Goal: Task Accomplishment & Management: Manage account settings

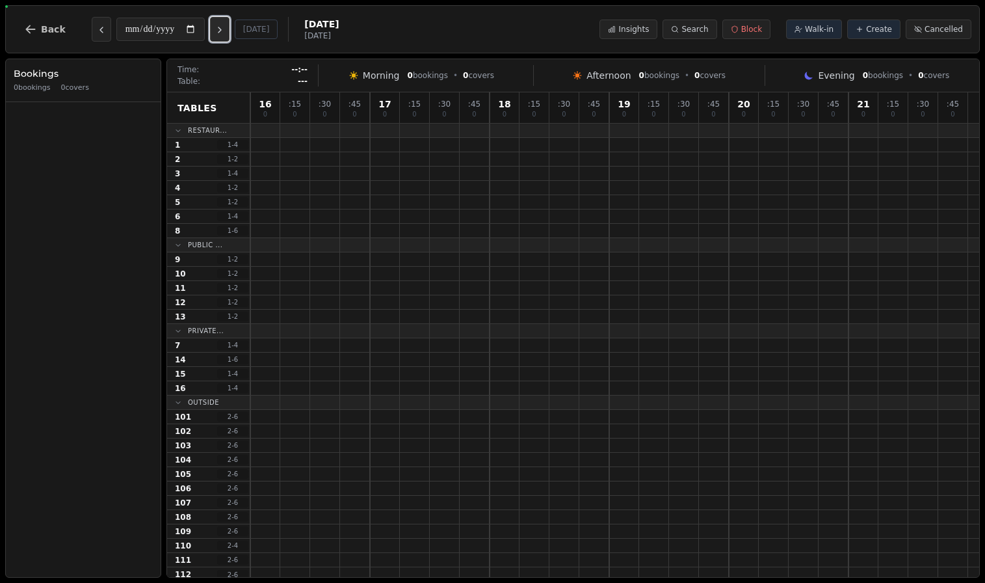
click at [225, 32] on icon "Next day" at bounding box center [220, 30] width 10 height 10
type input "**********"
click at [224, 34] on icon "Next day" at bounding box center [220, 30] width 10 height 10
type input "**********"
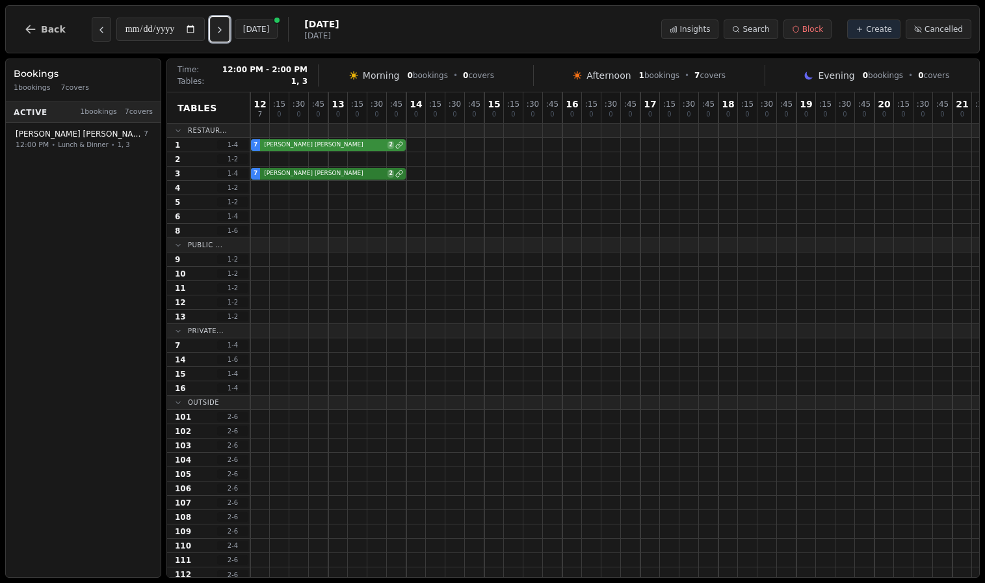
click at [297, 145] on div "7 [PERSON_NAME] 2" at bounding box center [640, 145] width 781 height 14
select select "****"
select select "*"
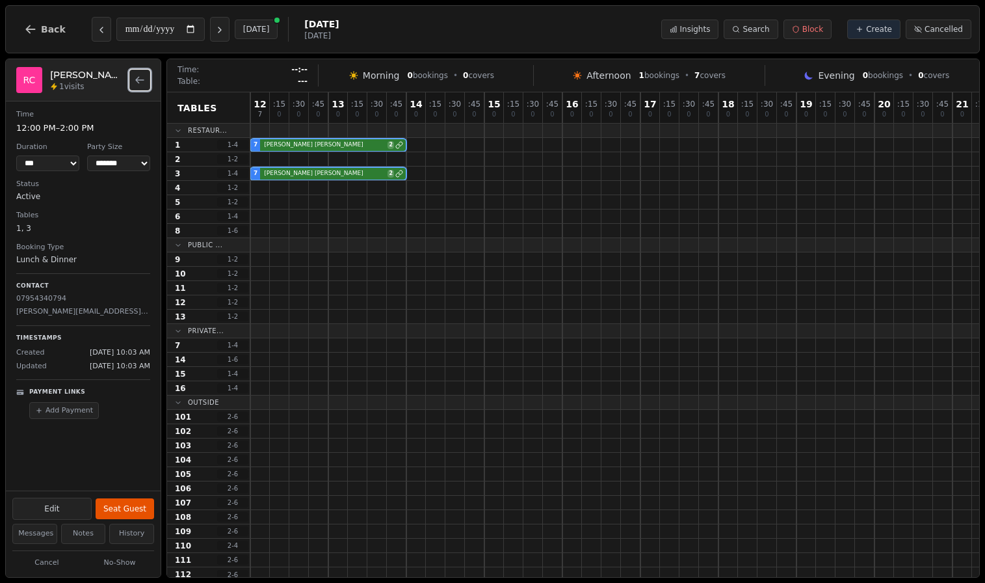
click at [145, 79] on button "Back to bookings list" at bounding box center [139, 80] width 21 height 21
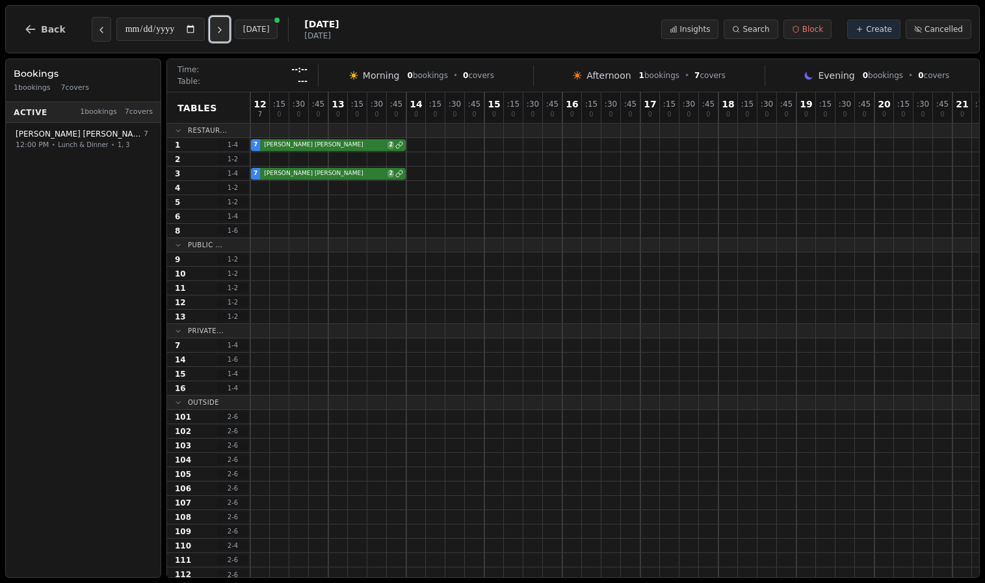
click at [225, 27] on icon "Next day" at bounding box center [220, 30] width 10 height 10
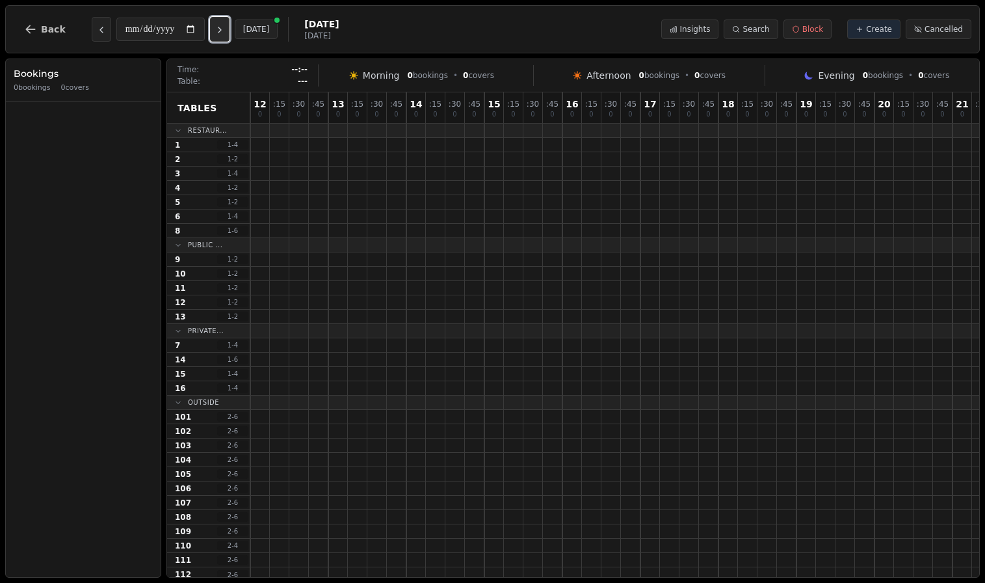
click at [225, 27] on icon "Next day" at bounding box center [220, 30] width 10 height 10
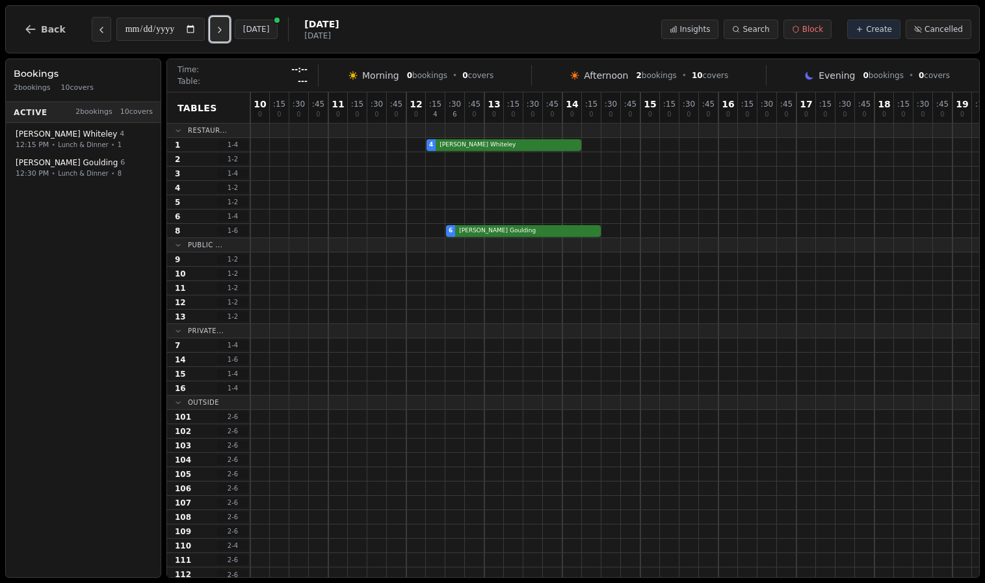
click at [225, 27] on icon "Next day" at bounding box center [220, 30] width 10 height 10
type input "**********"
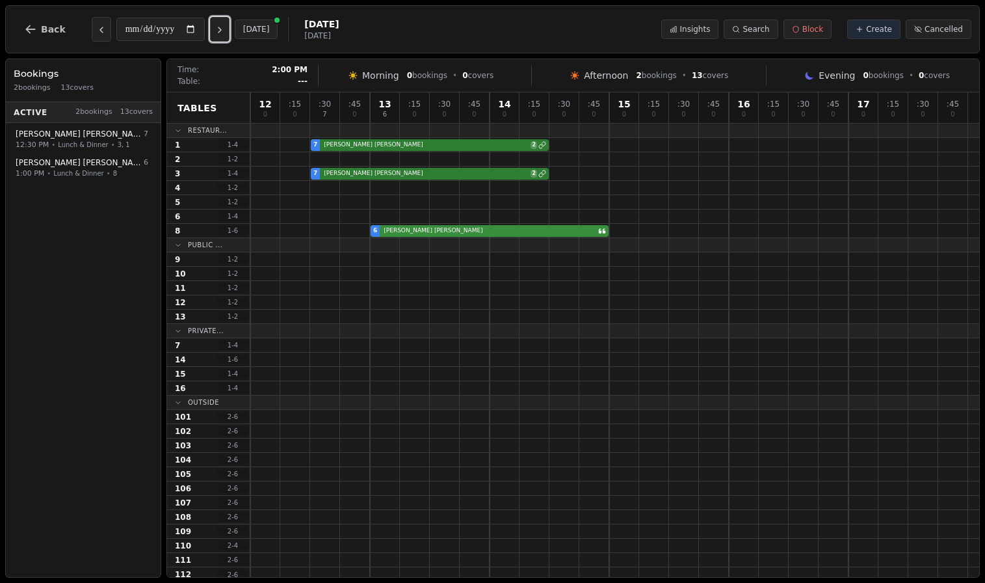
click at [498, 234] on div "6 [PERSON_NAME]" at bounding box center [614, 231] width 729 height 14
select select "****"
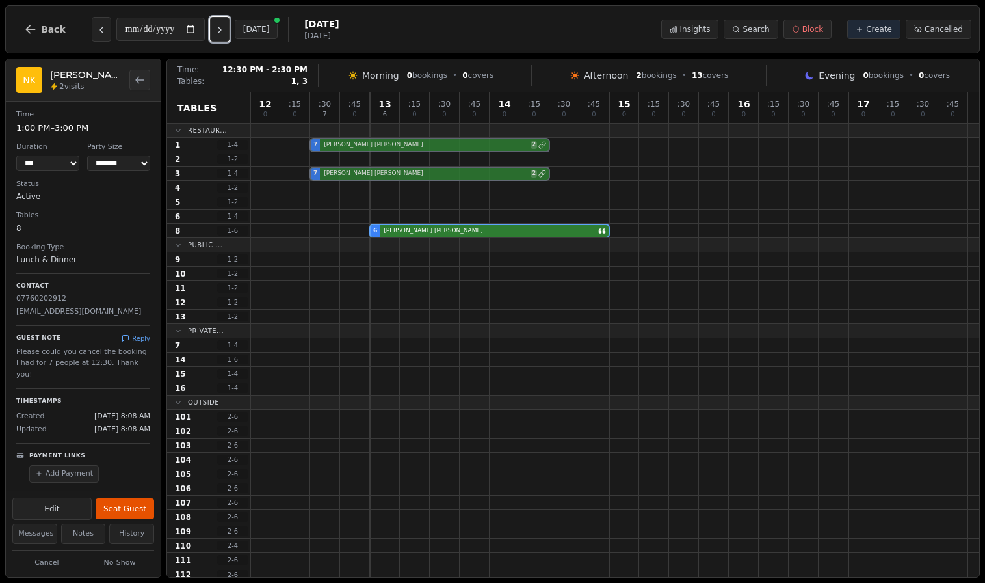
click at [335, 176] on div "7 [PERSON_NAME] 2" at bounding box center [614, 174] width 729 height 14
select select "*"
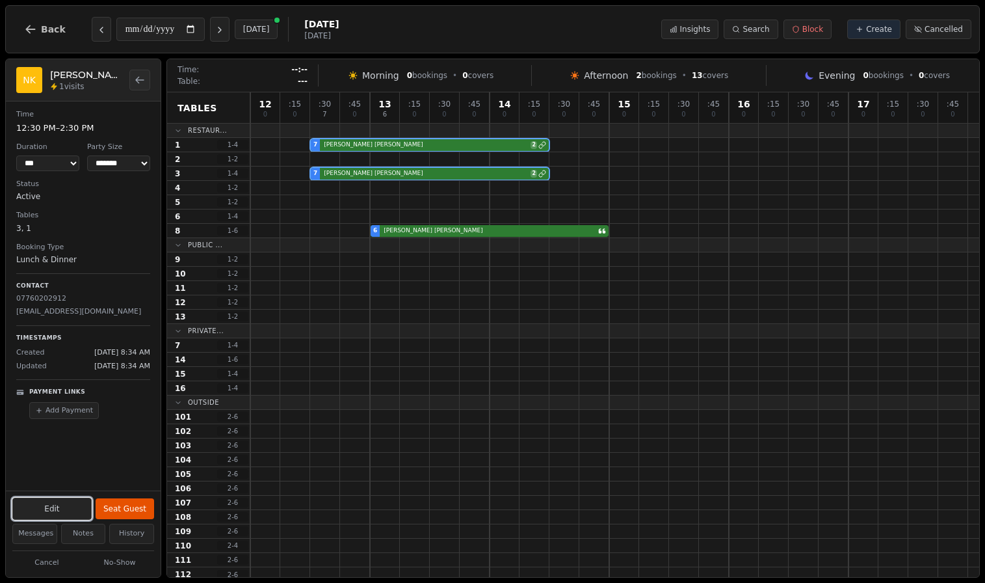
click at [68, 511] on button "Edit" at bounding box center [51, 509] width 79 height 22
select select "*"
select select "****"
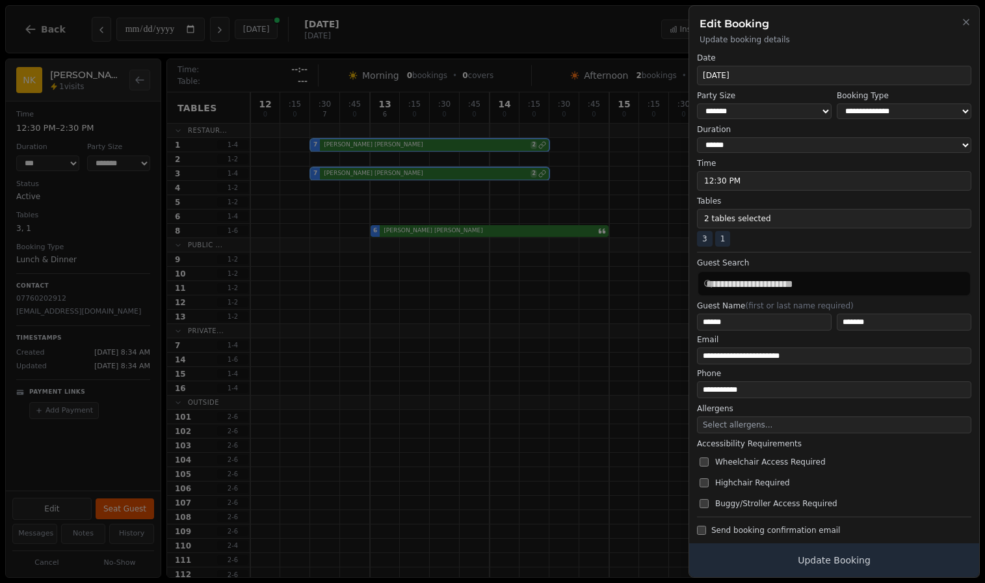
scroll to position [13, 0]
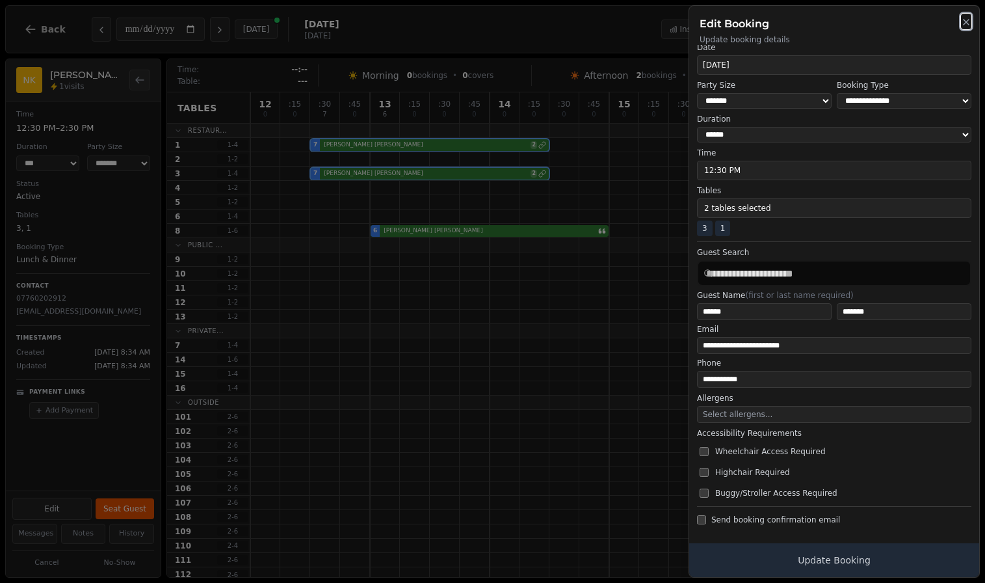
click at [967, 19] on icon "button" at bounding box center [966, 22] width 10 height 10
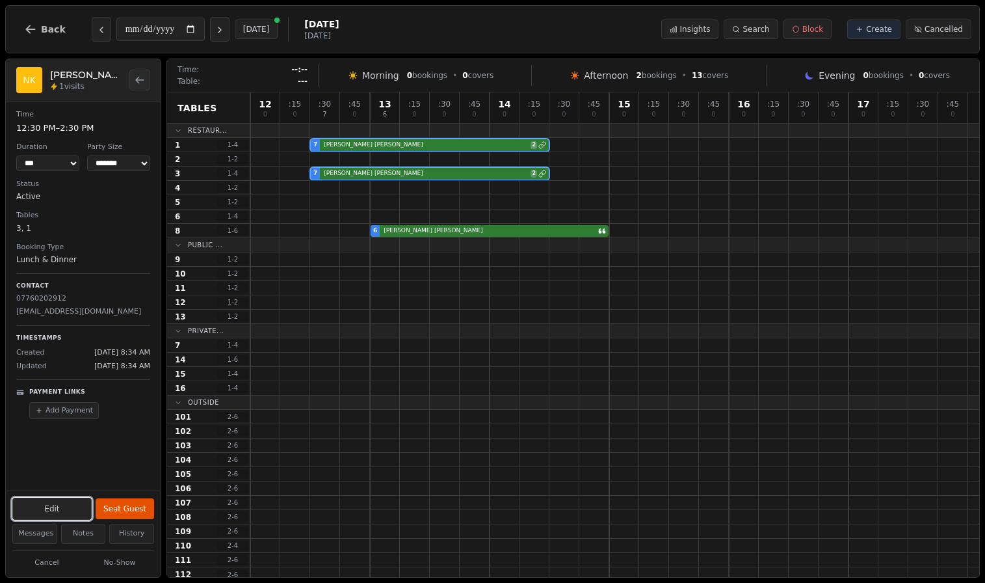
click at [73, 505] on button "Edit" at bounding box center [51, 509] width 79 height 22
select select "*"
select select "****"
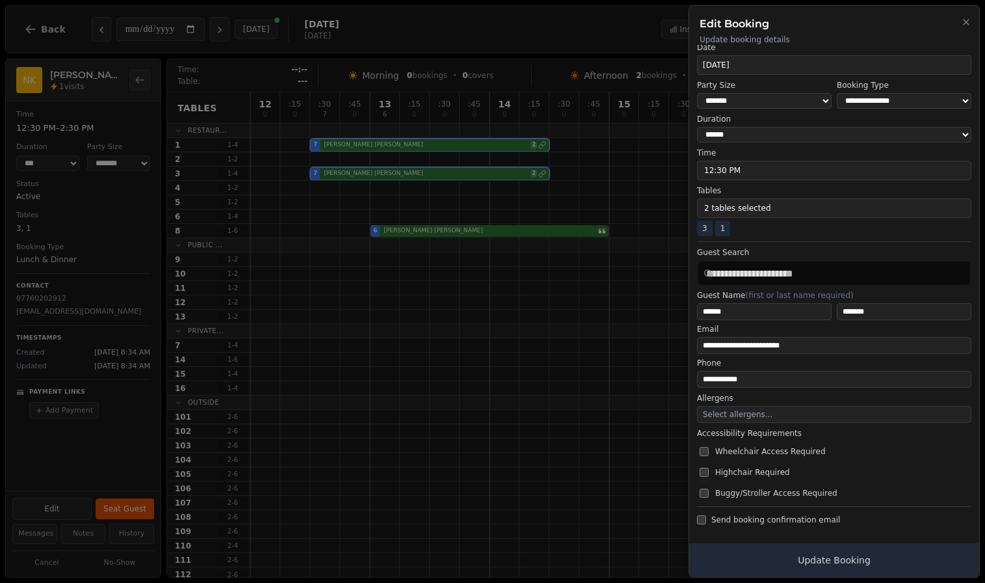
scroll to position [0, 0]
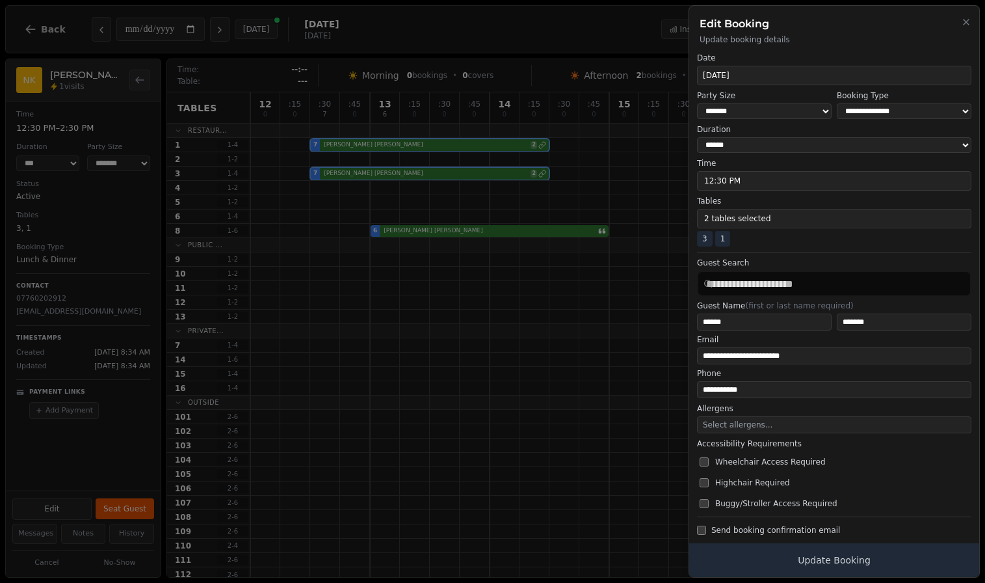
click at [877, 108] on select "**********" at bounding box center [904, 111] width 135 height 16
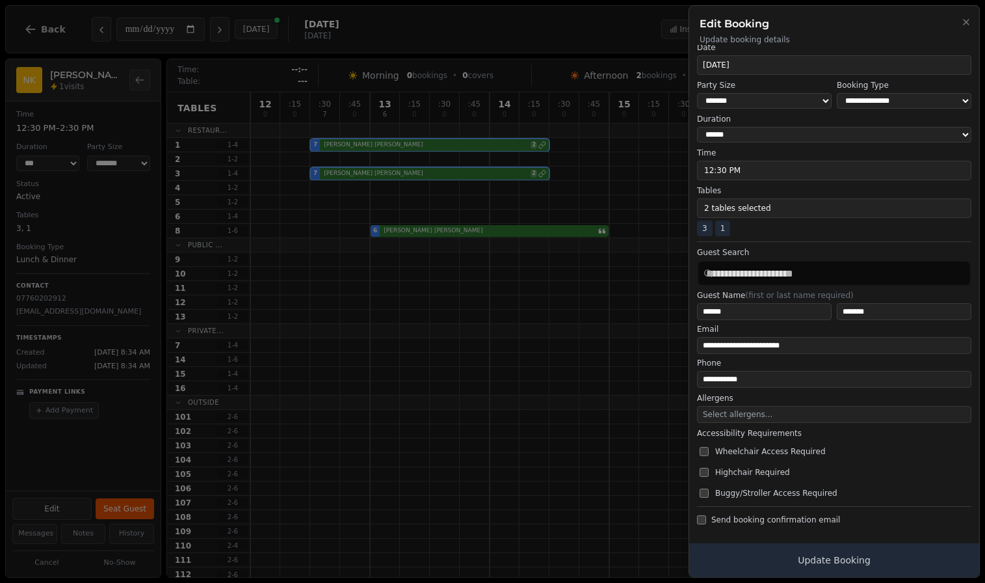
click at [559, 347] on div at bounding box center [492, 291] width 985 height 583
click at [968, 20] on icon "button" at bounding box center [966, 22] width 5 height 5
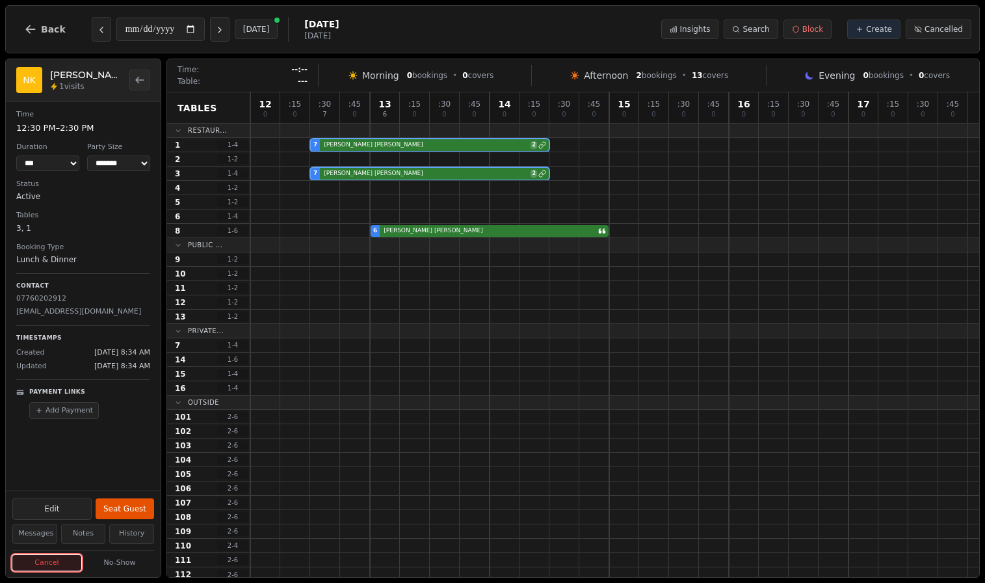
click at [57, 560] on button "Cancel" at bounding box center [46, 563] width 69 height 16
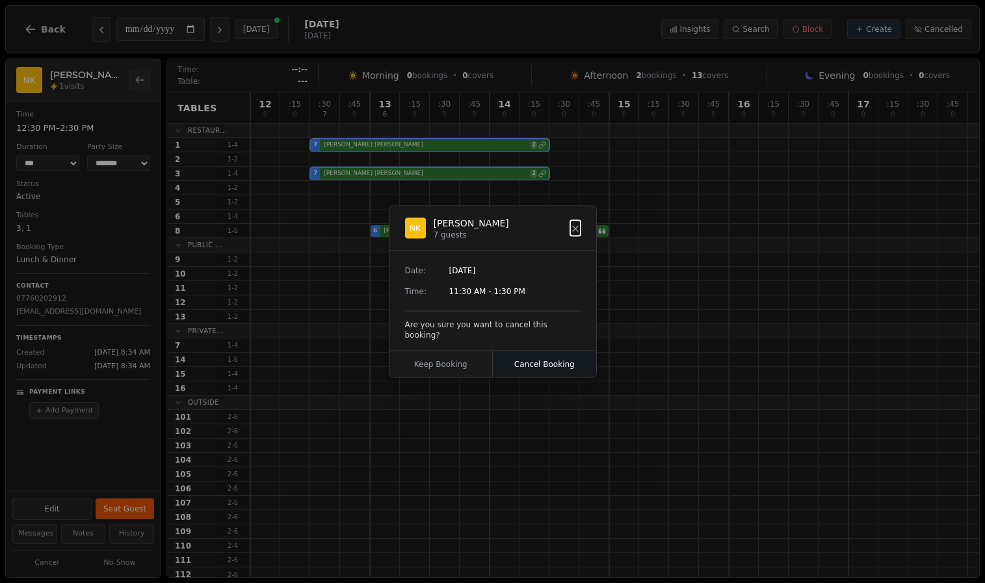
click at [548, 355] on button "Cancel Booking" at bounding box center [544, 364] width 103 height 26
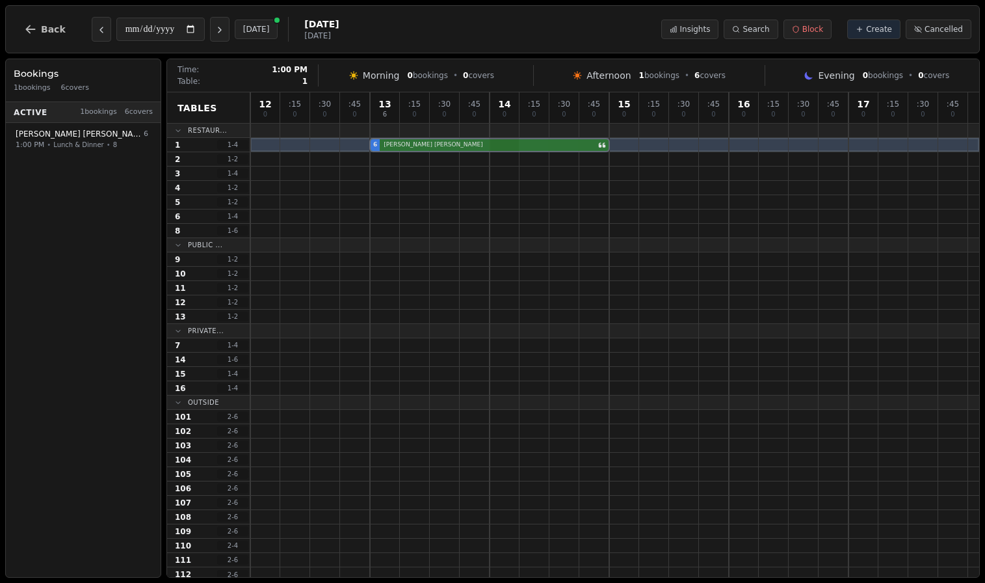
drag, startPoint x: 510, startPoint y: 234, endPoint x: 503, endPoint y: 150, distance: 84.2
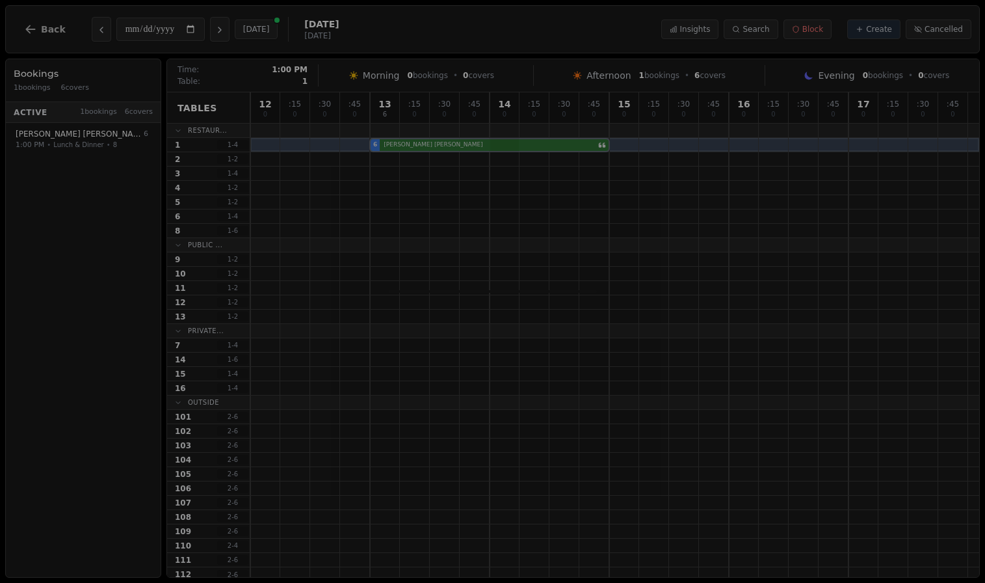
click at [503, 150] on div "12 0 : 15 0 : 30 0 : 45 0 13 6 : 15 0 : 30 0 : 45 0 14 0 : 15 0 : 30 0 : 45 0 1…" at bounding box center [614, 336] width 729 height 489
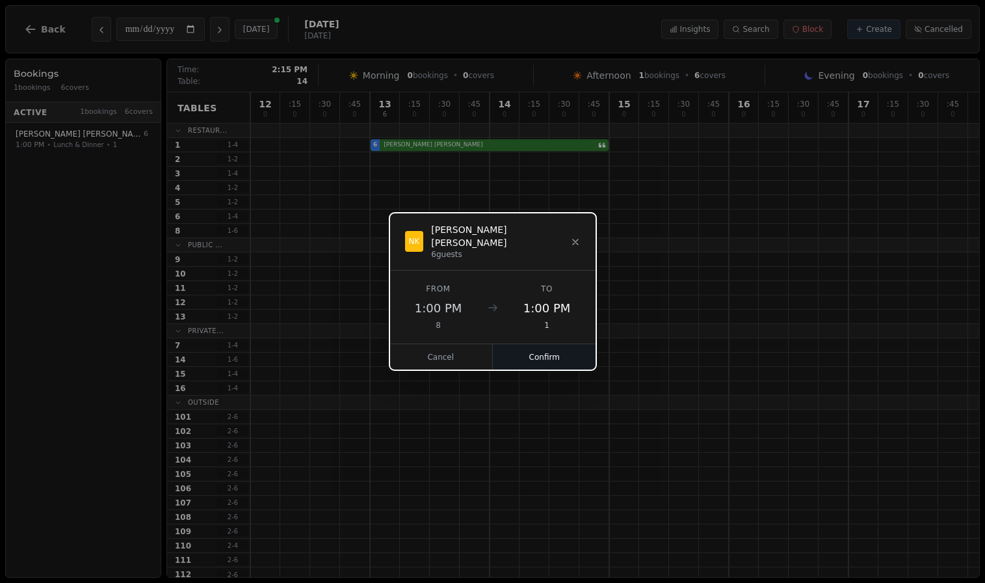
click at [542, 353] on button "Confirm" at bounding box center [544, 357] width 103 height 26
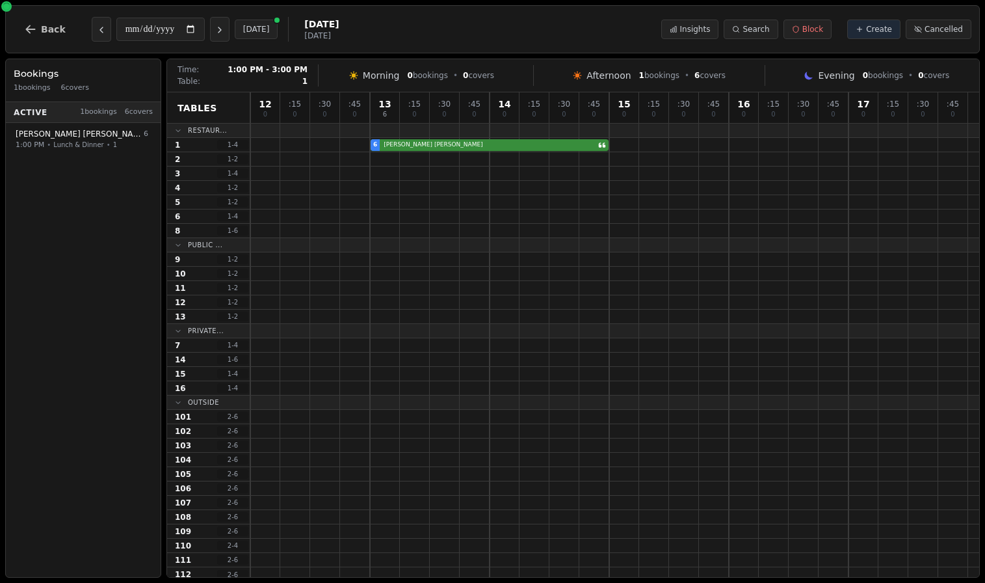
click at [524, 146] on div "6 [PERSON_NAME]" at bounding box center [614, 145] width 729 height 14
select select "****"
select select "*"
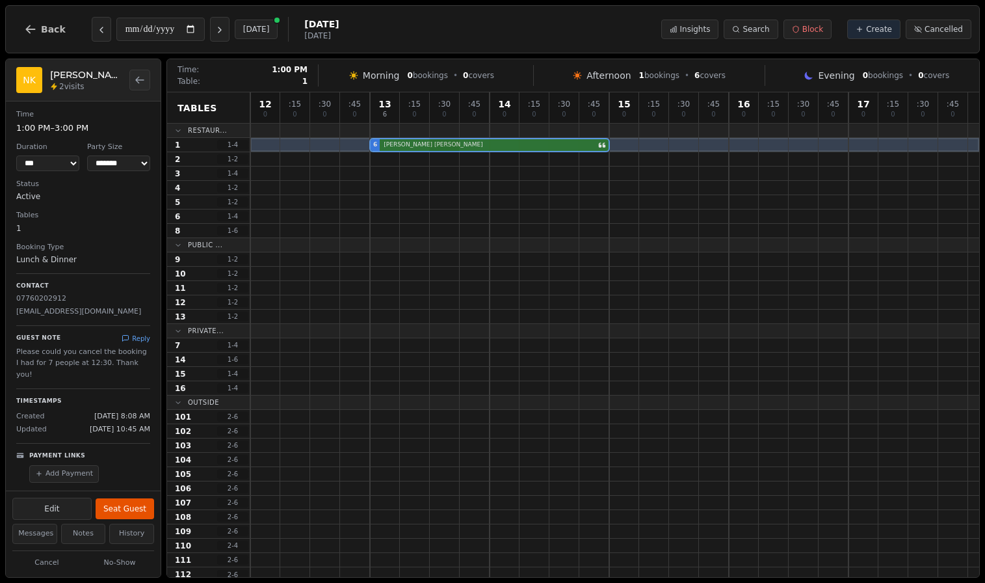
drag, startPoint x: 462, startPoint y: 142, endPoint x: 452, endPoint y: 148, distance: 11.6
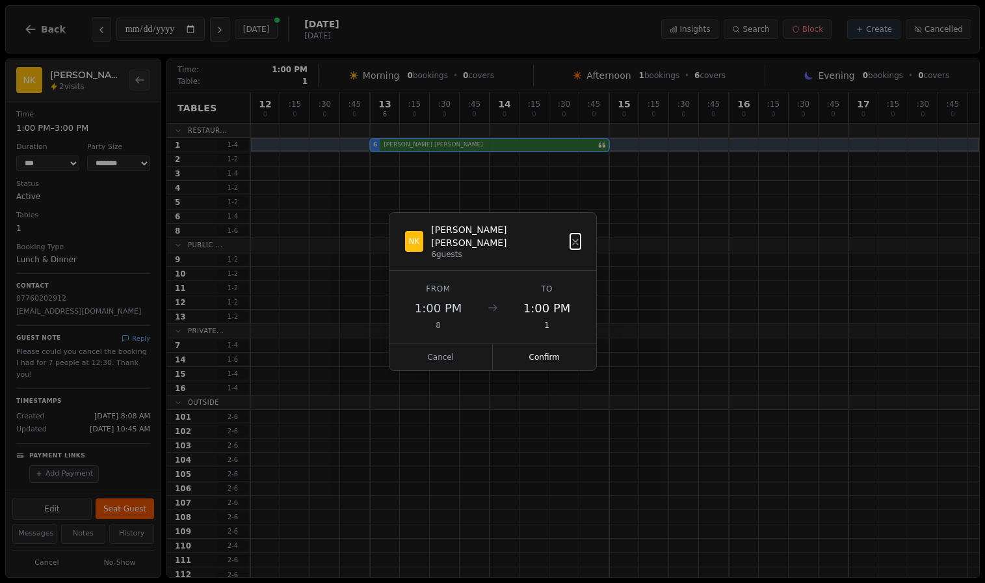
click at [452, 148] on div "6 [PERSON_NAME]" at bounding box center [614, 145] width 729 height 14
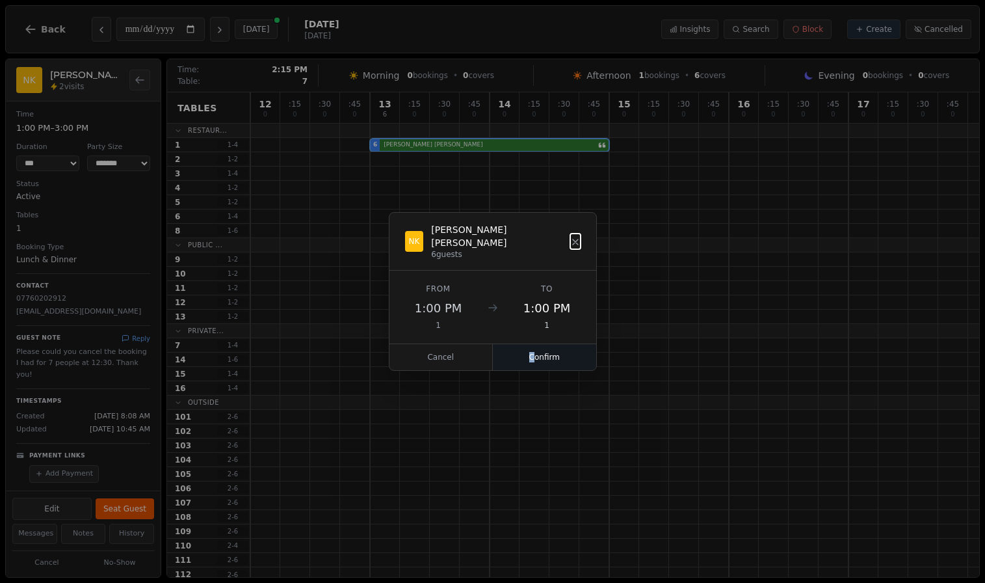
click at [532, 347] on button "Confirm" at bounding box center [544, 357] width 103 height 26
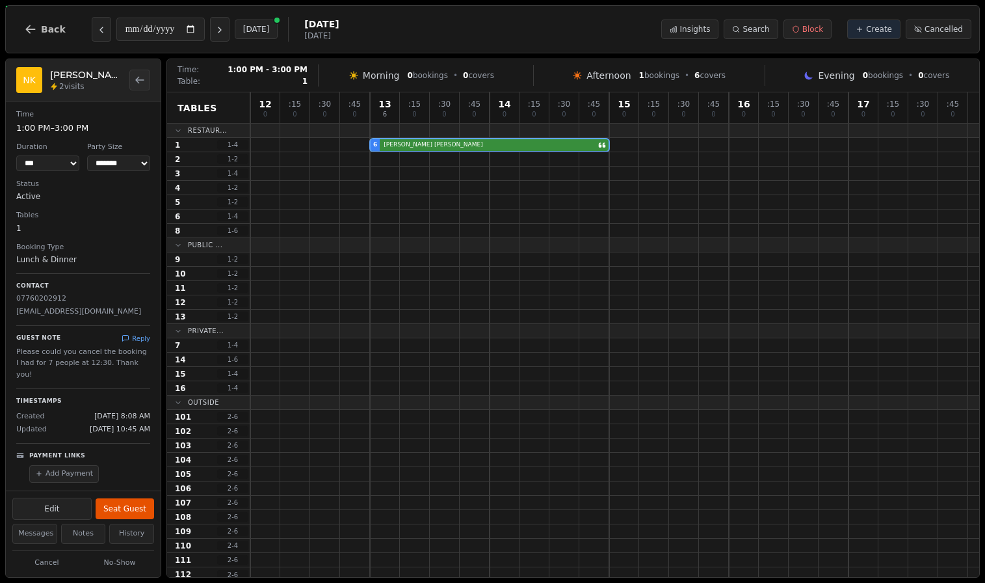
click at [491, 144] on div "6 [PERSON_NAME]" at bounding box center [614, 145] width 729 height 14
click at [74, 506] on button "Edit" at bounding box center [51, 509] width 79 height 22
select select "*"
select select "****"
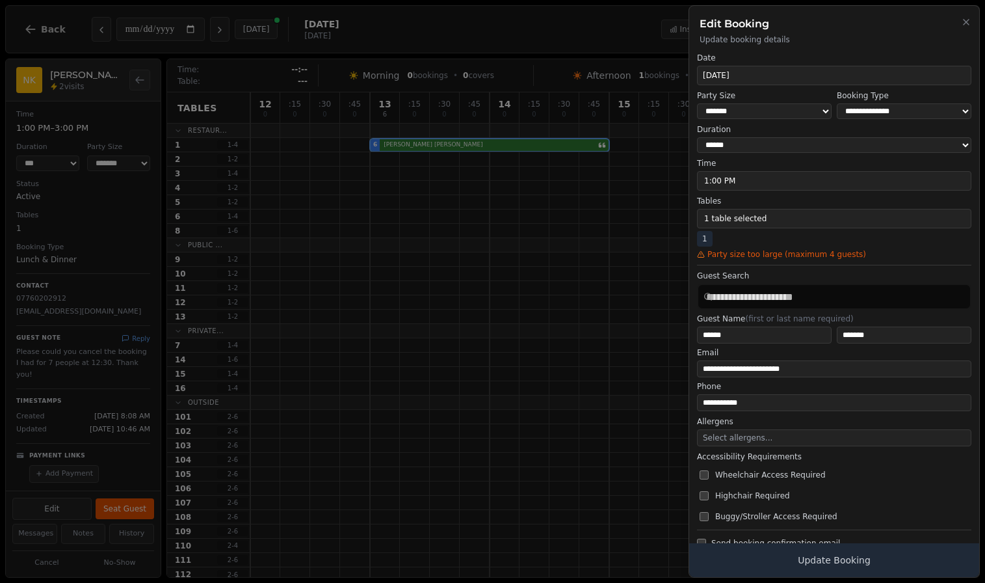
click at [756, 232] on div "Tables 1 table selected 1 Party size too large (maximum 4 guests)" at bounding box center [834, 228] width 274 height 64
click at [756, 227] on button "1 table selected" at bounding box center [834, 219] width 274 height 20
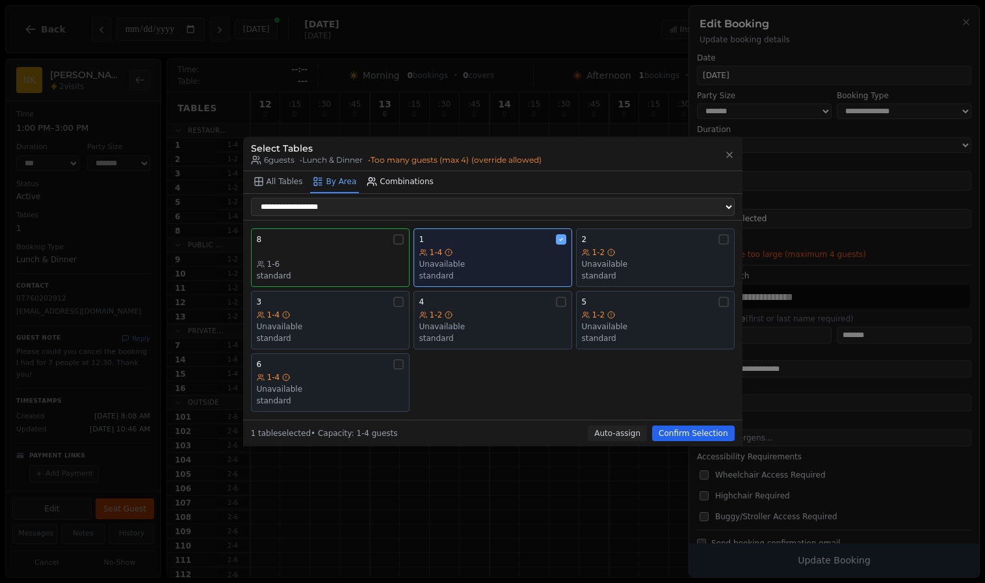
click at [399, 191] on button "Combinations" at bounding box center [400, 182] width 72 height 22
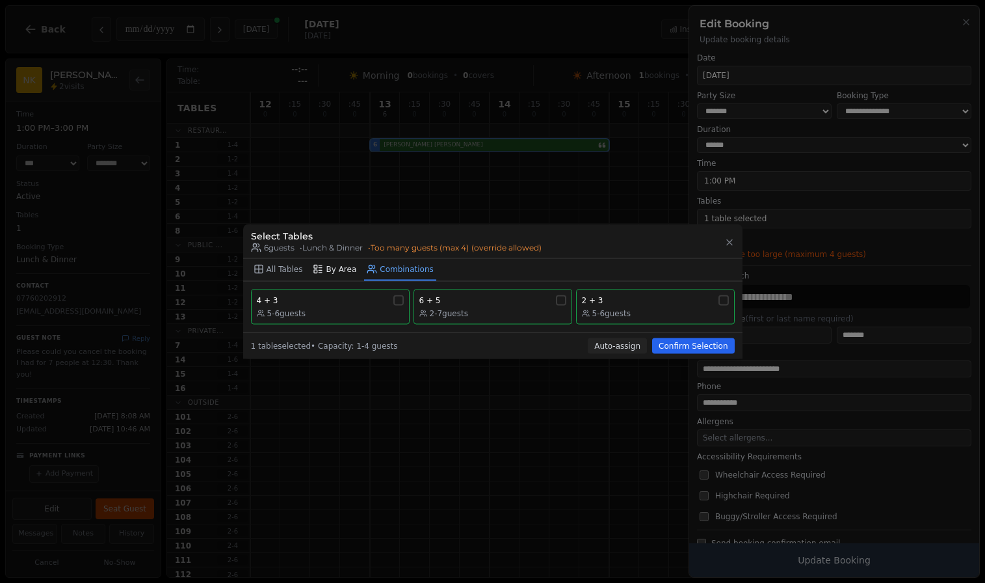
click at [327, 271] on button "By Area" at bounding box center [334, 270] width 49 height 22
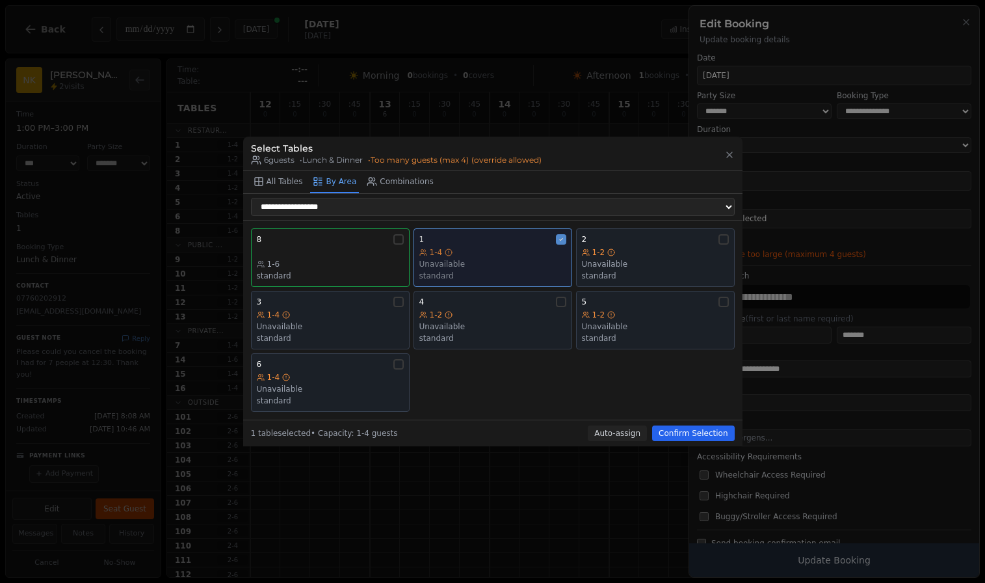
click at [541, 237] on div "1" at bounding box center [493, 239] width 147 height 10
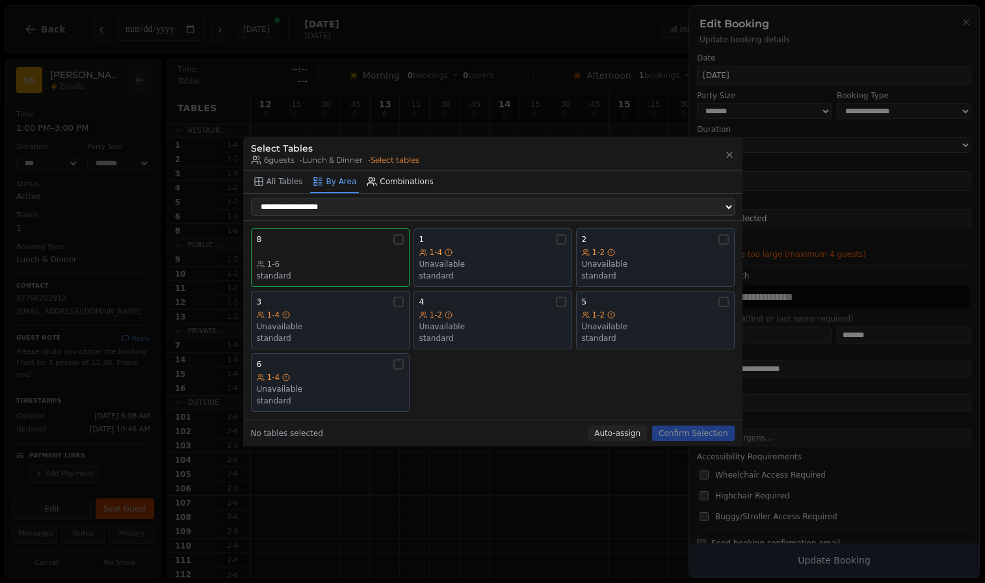
click at [414, 181] on button "Combinations" at bounding box center [400, 182] width 72 height 22
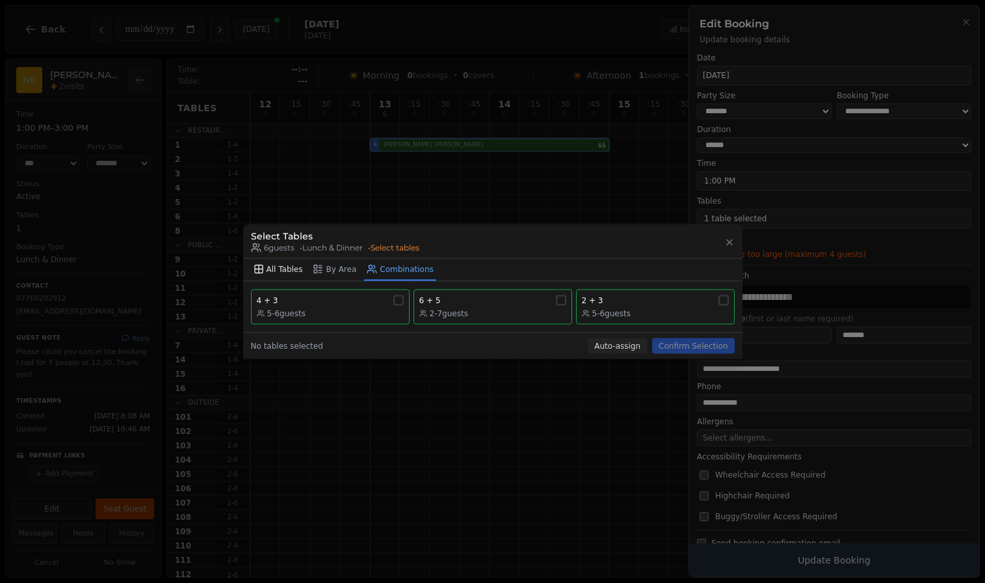
click at [285, 269] on button "All Tables" at bounding box center [278, 270] width 55 height 22
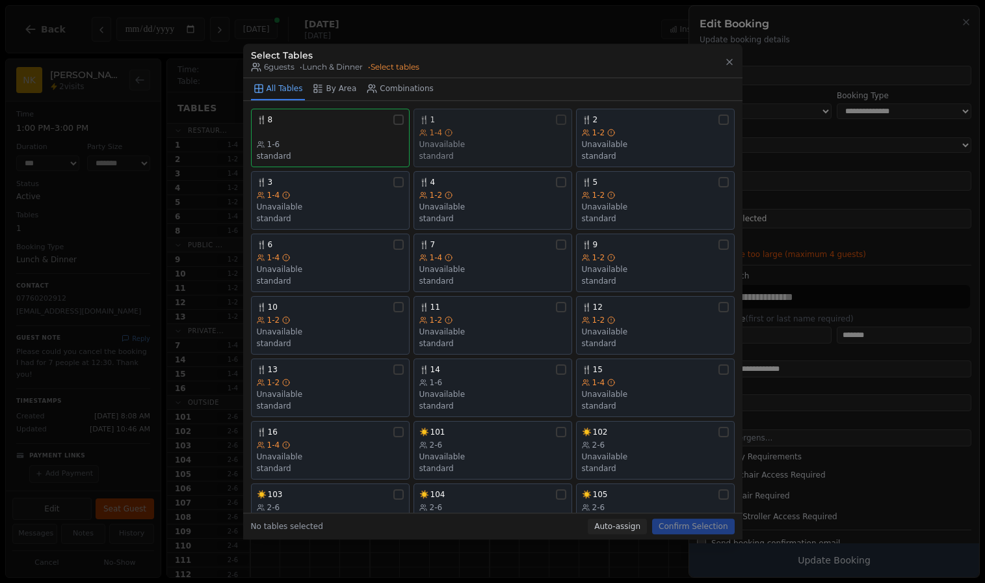
click at [522, 137] on div "1-4" at bounding box center [493, 132] width 147 height 10
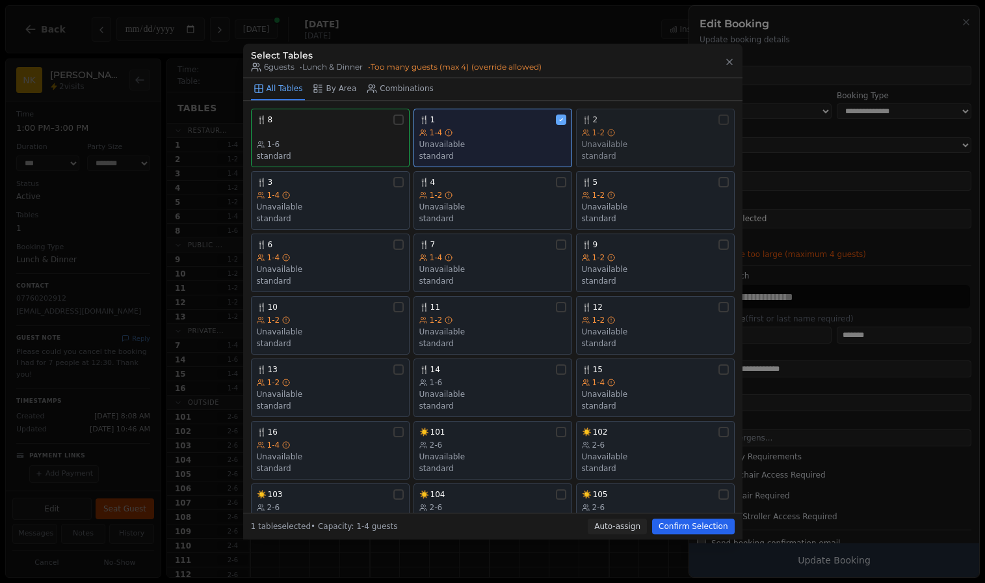
click at [670, 130] on div "1-2" at bounding box center [655, 132] width 147 height 10
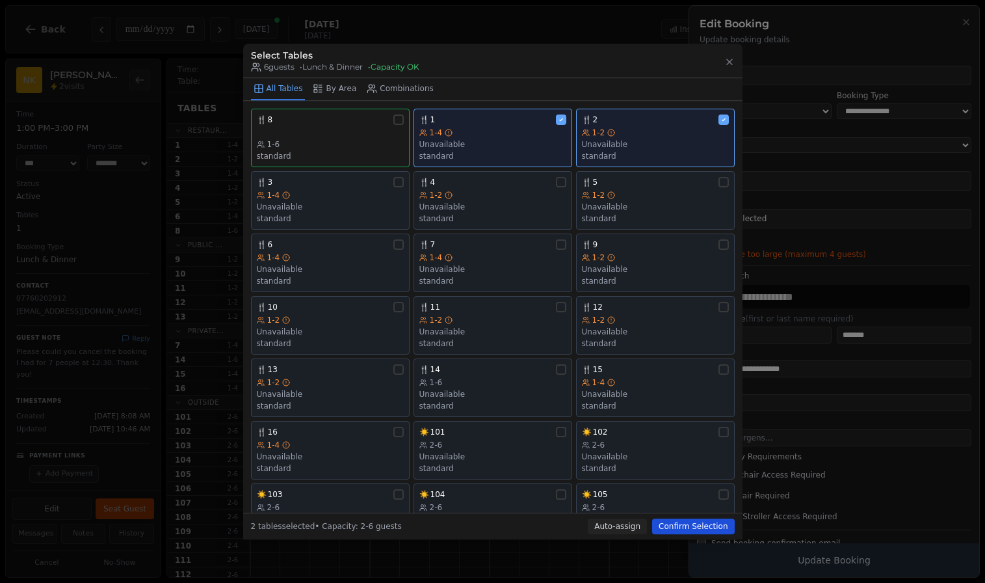
click at [704, 528] on button "Confirm Selection" at bounding box center [693, 526] width 82 height 16
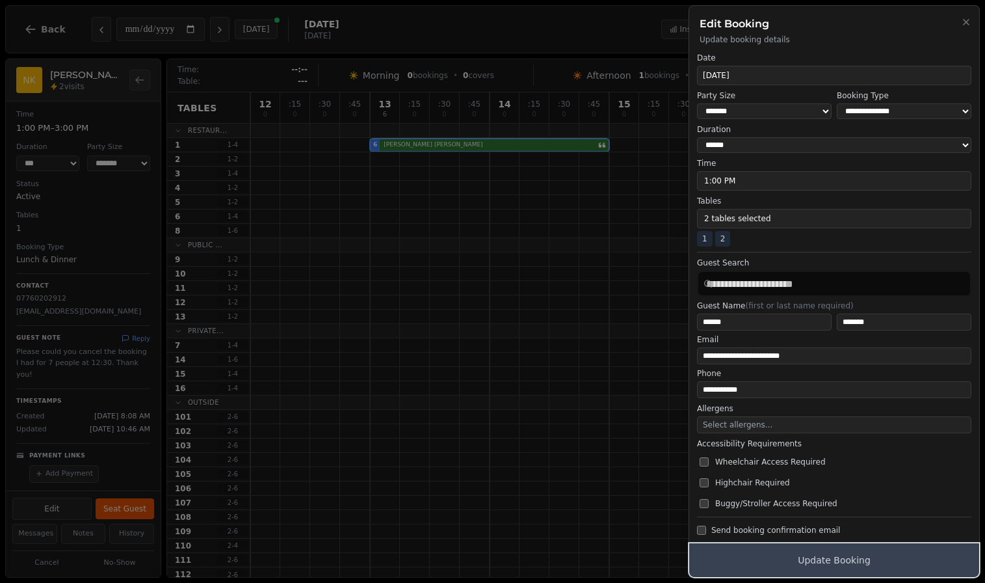
click at [757, 552] on button "Update Booking" at bounding box center [834, 560] width 290 height 34
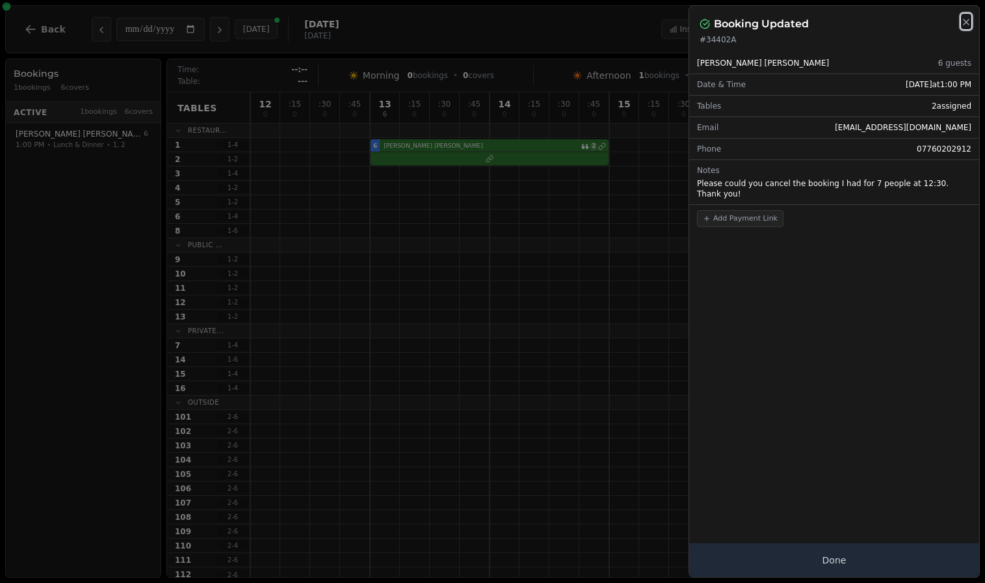
click at [967, 19] on icon "button" at bounding box center [966, 22] width 10 height 10
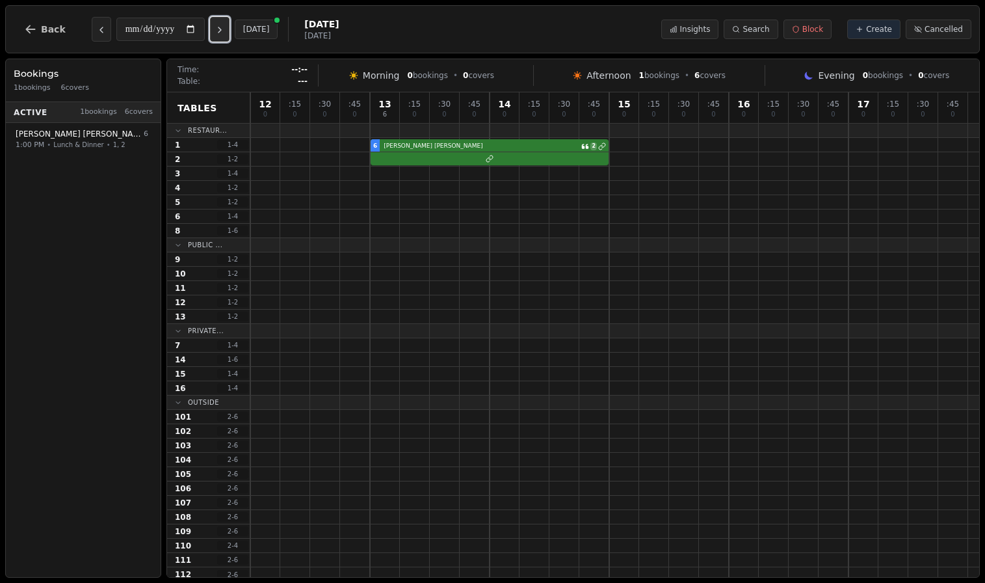
click at [222, 33] on icon "Next day" at bounding box center [220, 30] width 10 height 10
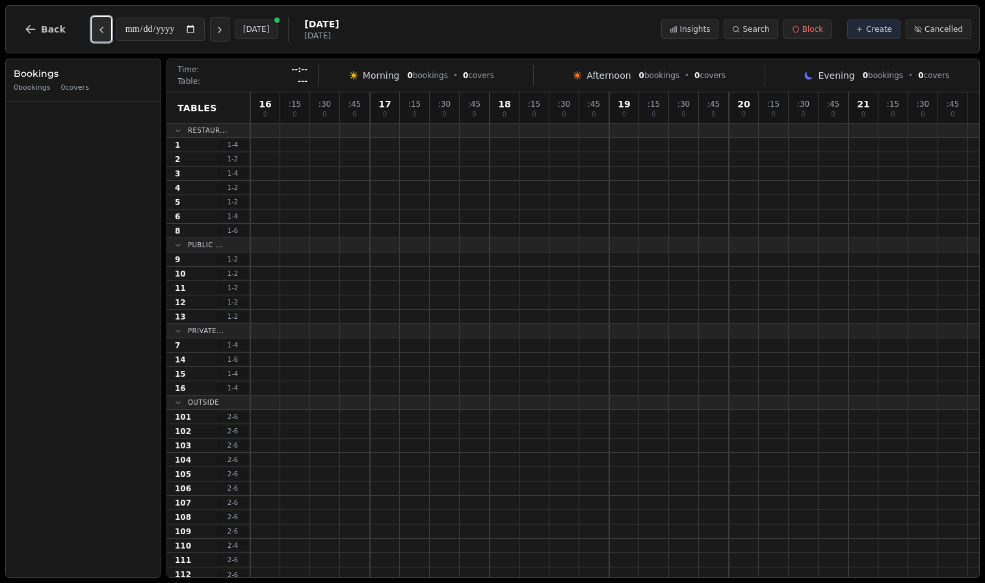
click at [99, 27] on icon "Previous day" at bounding box center [101, 30] width 10 height 10
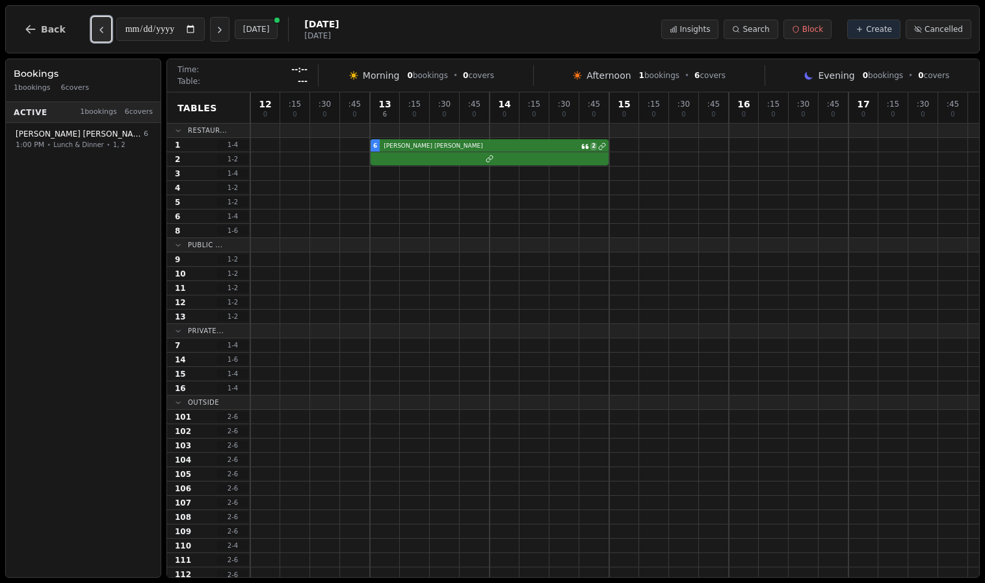
click at [99, 27] on icon "Previous day" at bounding box center [101, 30] width 10 height 10
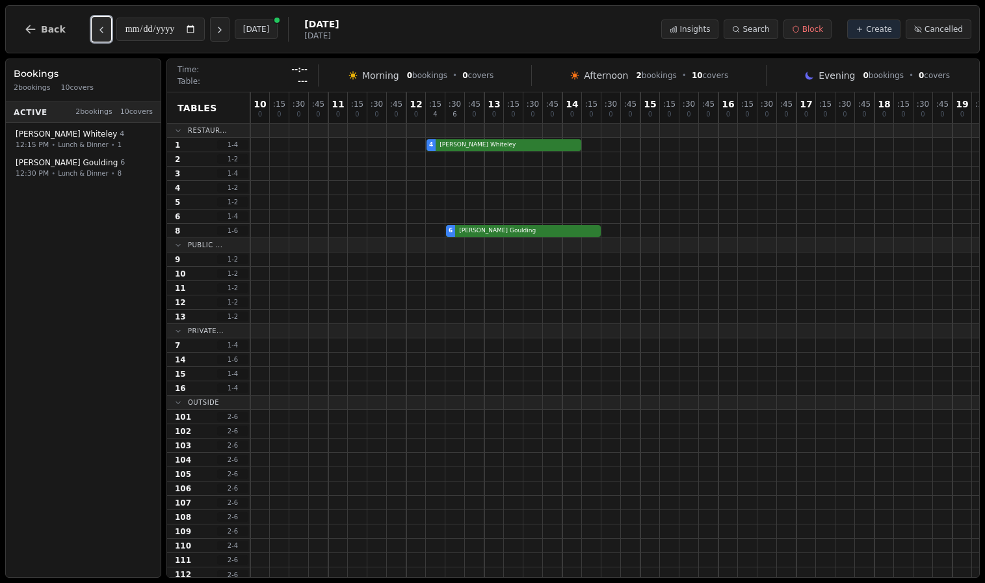
click at [99, 27] on icon "Previous day" at bounding box center [101, 30] width 10 height 10
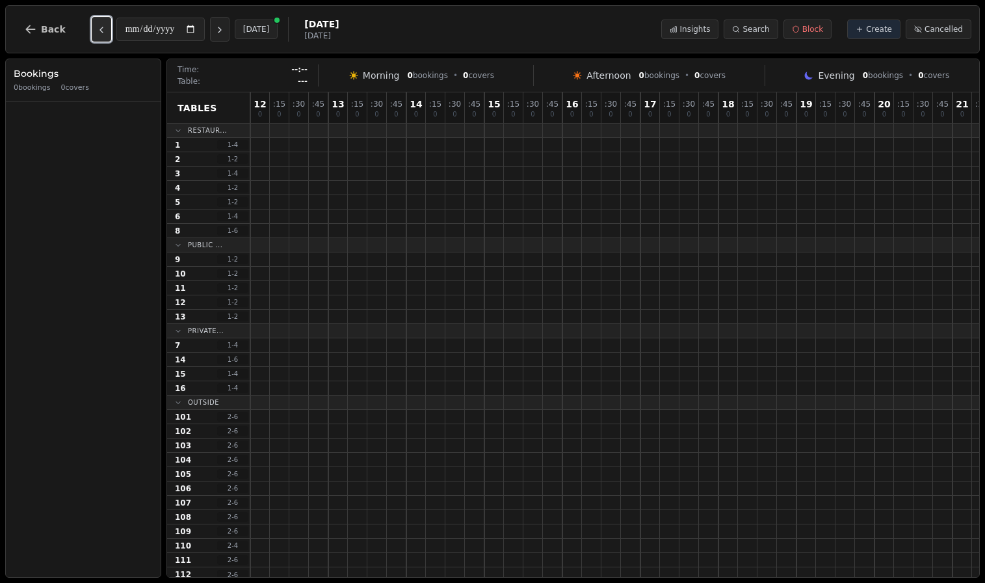
click at [99, 27] on icon "Previous day" at bounding box center [101, 30] width 10 height 10
type input "**********"
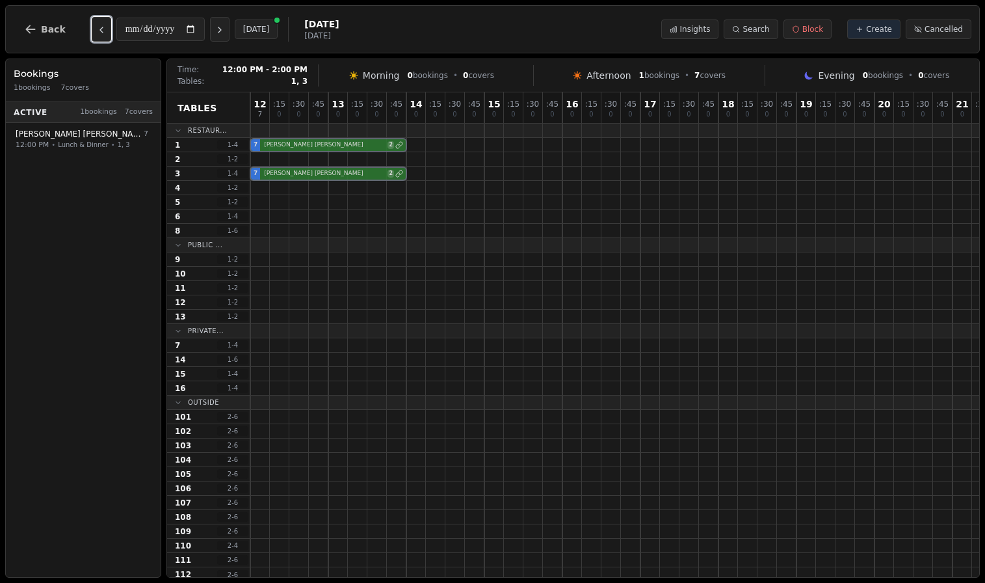
click at [323, 178] on div "7 [PERSON_NAME] 2" at bounding box center [640, 174] width 781 height 14
select select "****"
select select "*"
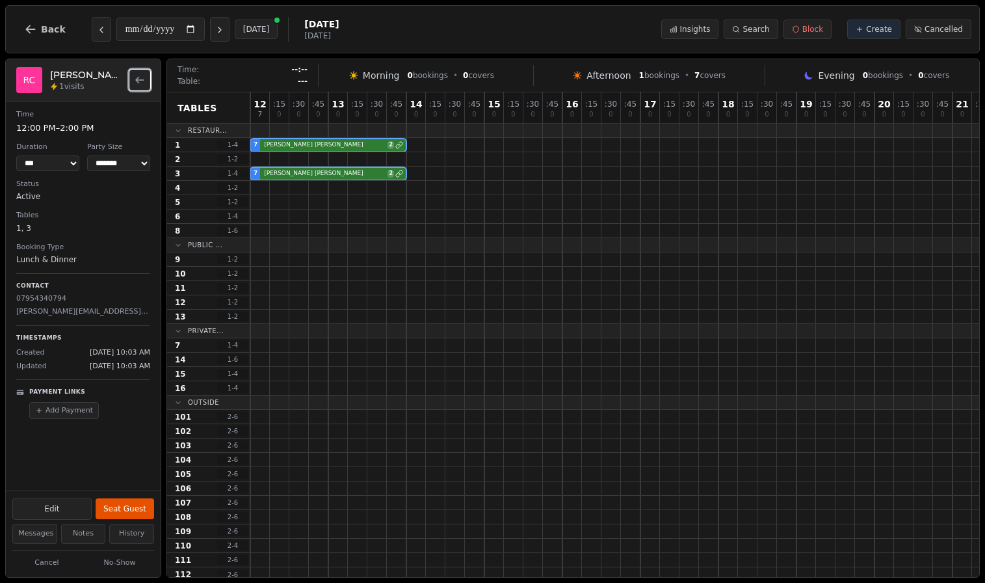
click at [141, 83] on icon "Back to bookings list" at bounding box center [140, 80] width 10 height 10
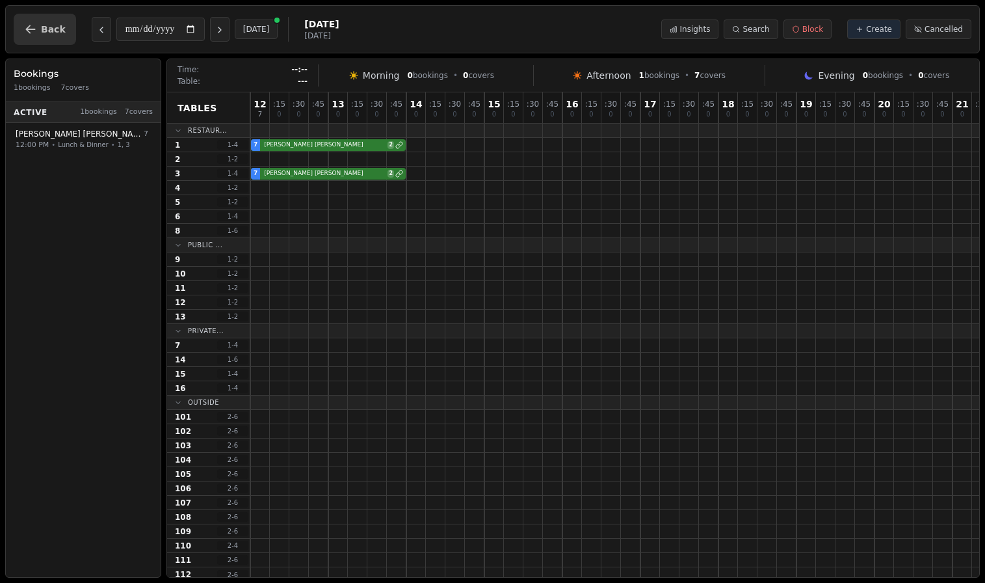
click at [51, 21] on button "Back" at bounding box center [45, 29] width 62 height 31
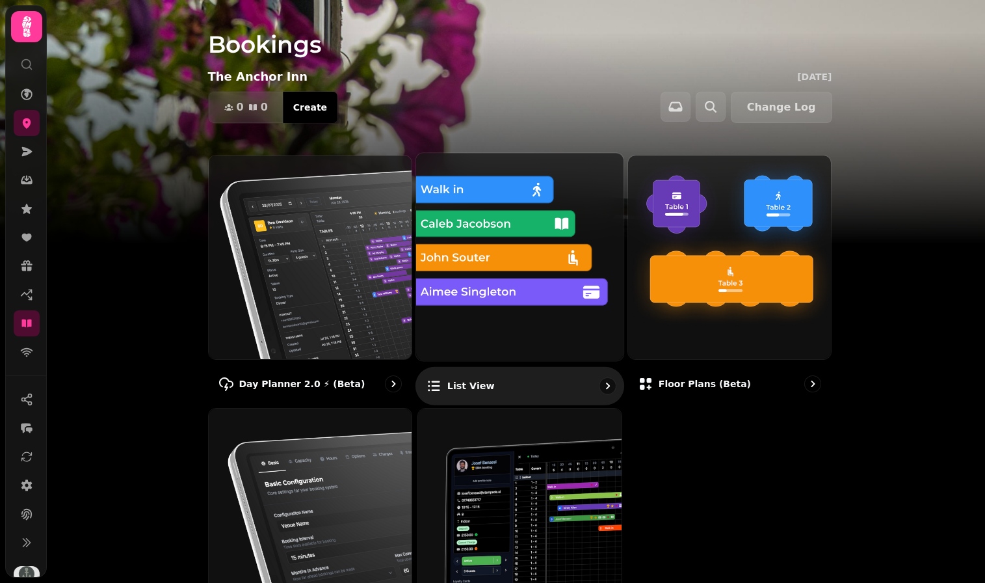
click at [478, 243] on img at bounding box center [520, 256] width 228 height 228
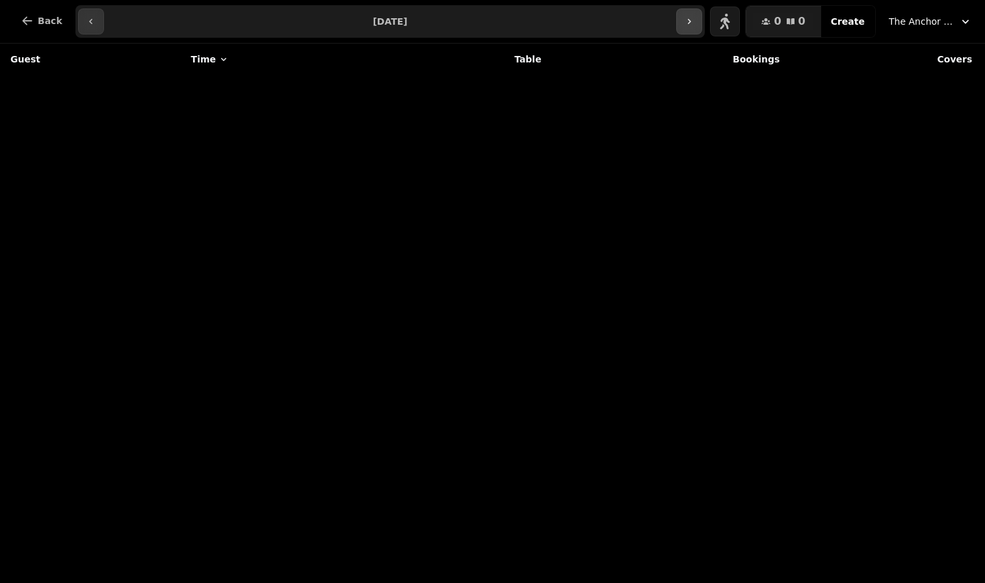
click at [695, 23] on icon "button" at bounding box center [689, 21] width 10 height 10
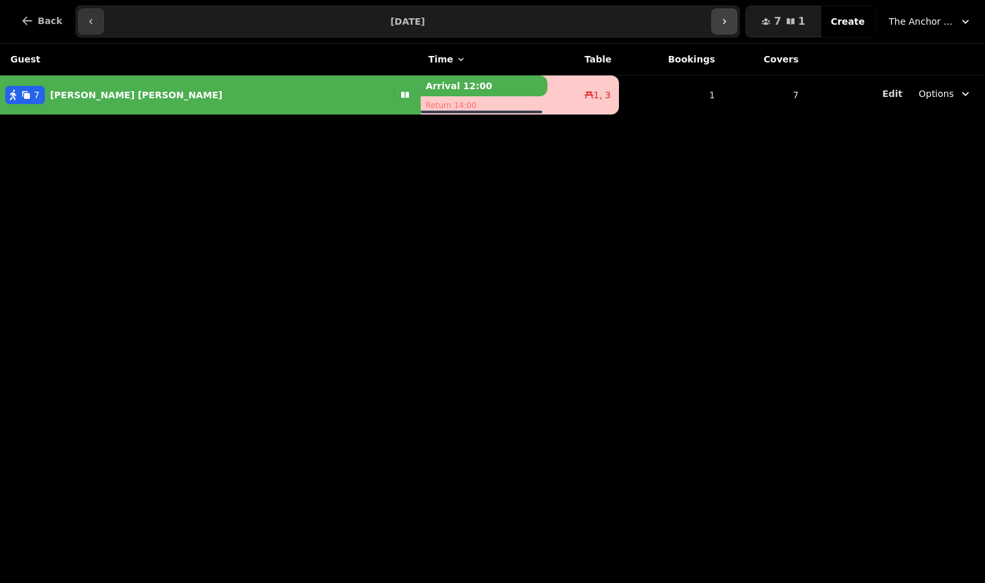
click at [731, 29] on button "button" at bounding box center [725, 21] width 26 height 26
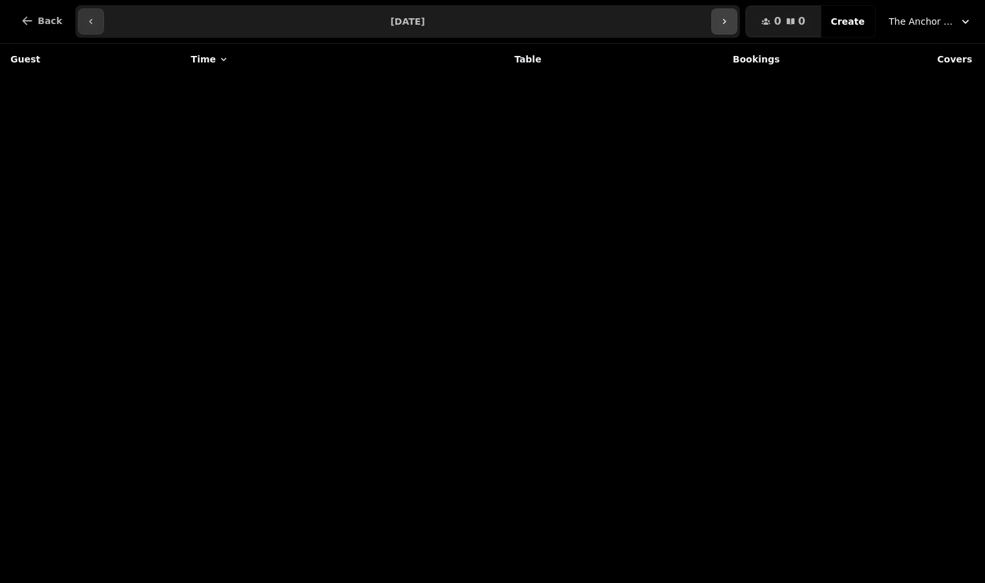
click at [731, 29] on button "button" at bounding box center [725, 21] width 26 height 26
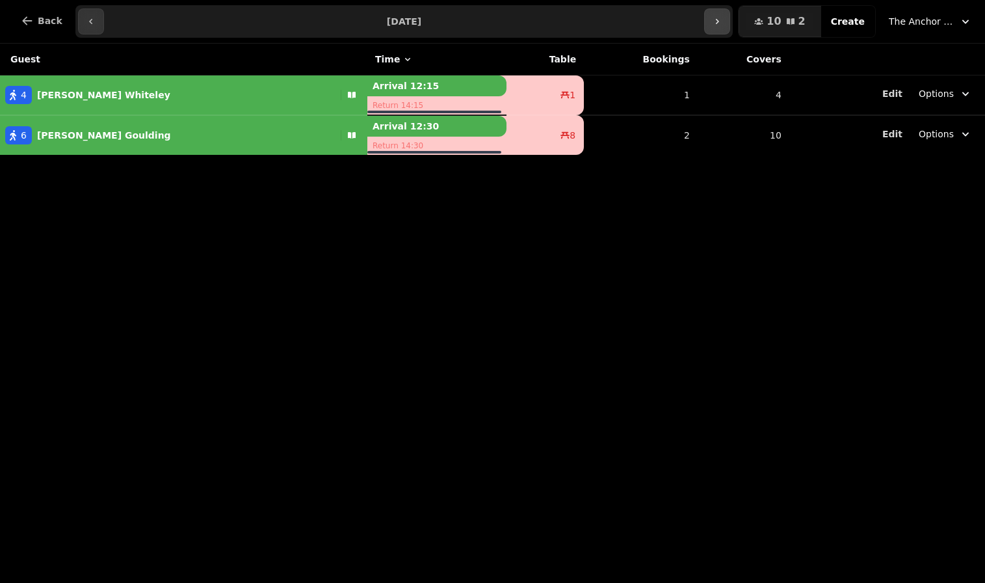
click at [730, 29] on button "button" at bounding box center [717, 21] width 26 height 26
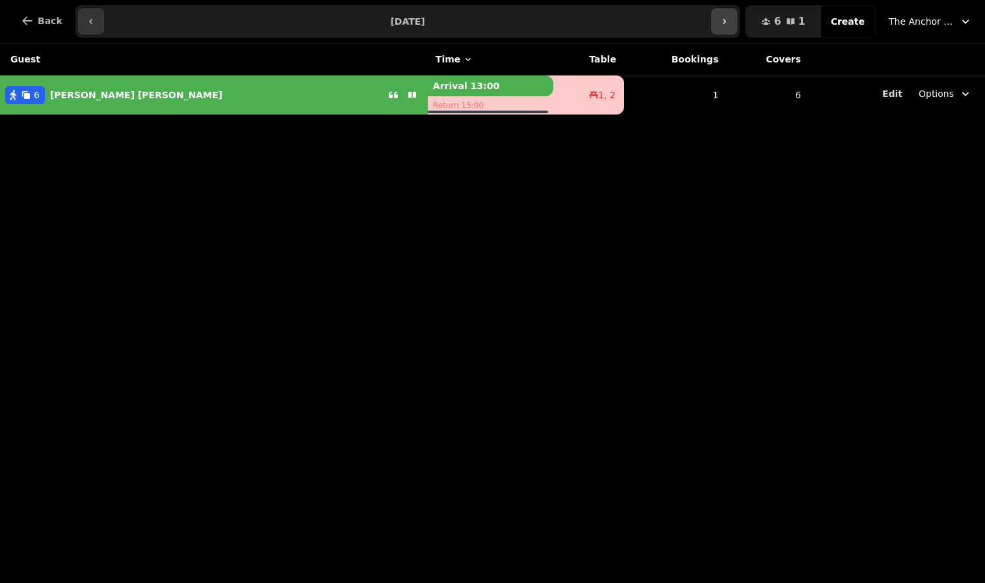
click at [731, 29] on button "button" at bounding box center [725, 21] width 26 height 26
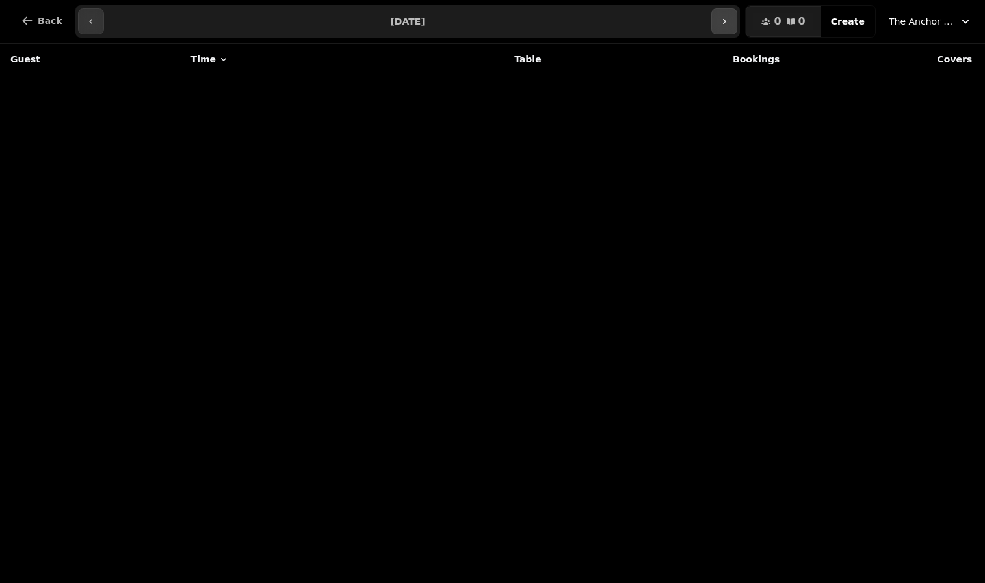
click at [731, 29] on button "button" at bounding box center [725, 21] width 26 height 26
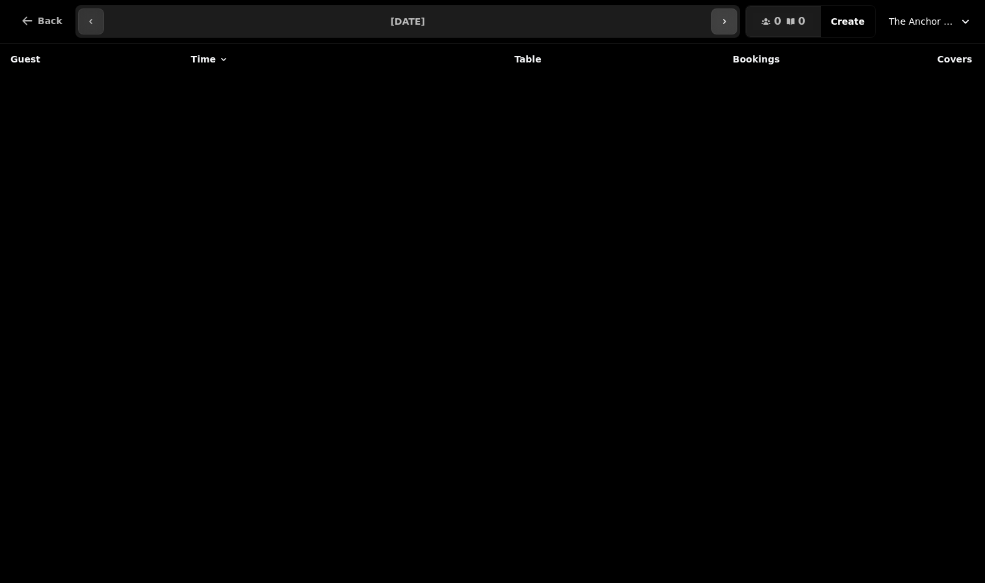
click at [731, 29] on button "button" at bounding box center [725, 21] width 26 height 26
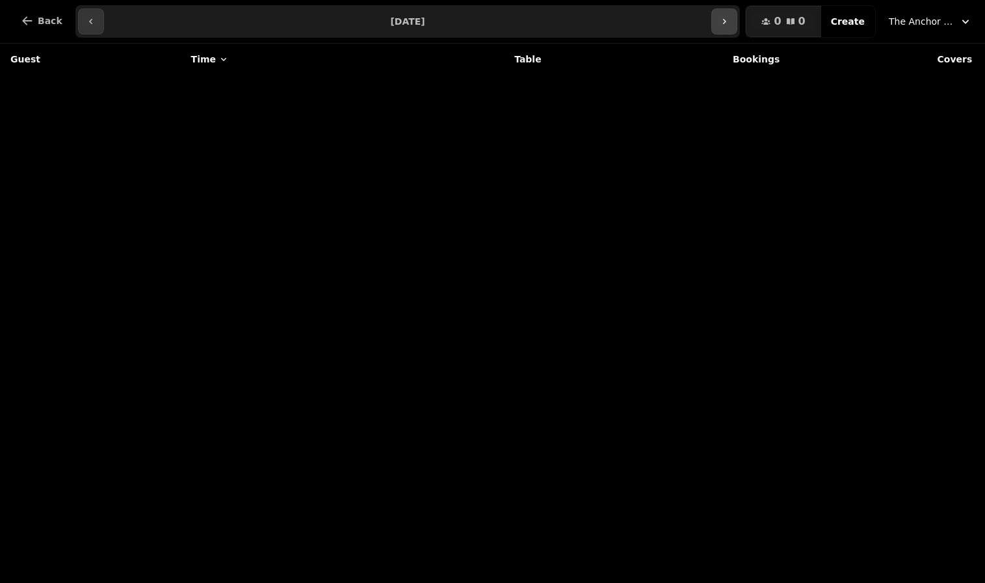
type input "**********"
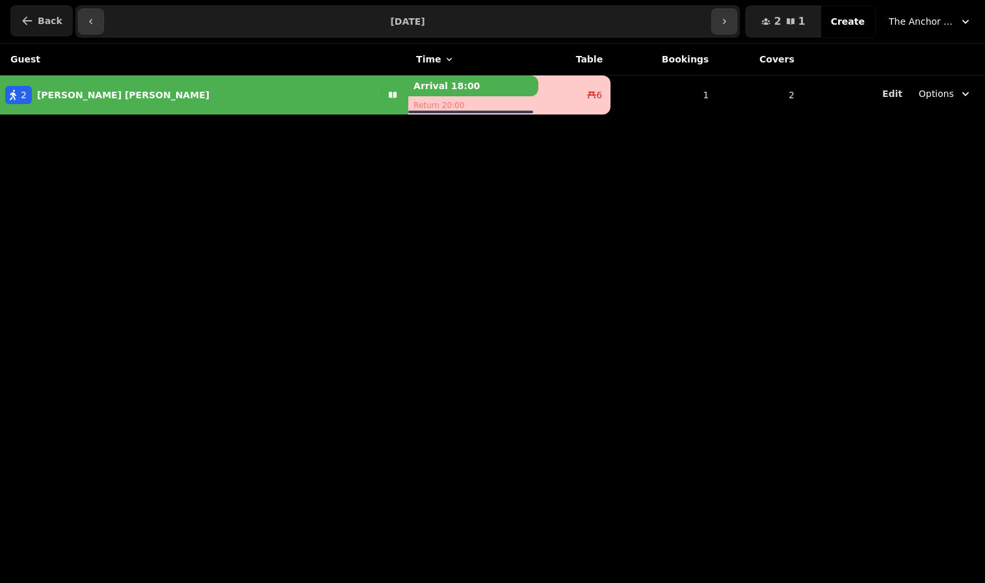
click at [45, 23] on span "Back" at bounding box center [50, 20] width 25 height 9
